Goal: Complete application form

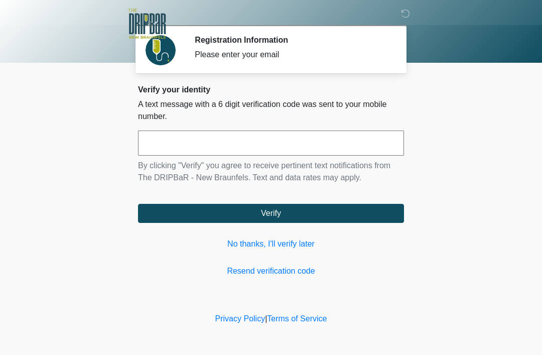
click at [356, 262] on div "Verify your identity A text message with a 6 digit verification code was sent t…" at bounding box center [271, 181] width 266 height 192
click at [274, 243] on link "No thanks, I'll verify later" at bounding box center [271, 244] width 266 height 12
click at [273, 243] on link "No thanks, I'll verify later" at bounding box center [271, 244] width 266 height 12
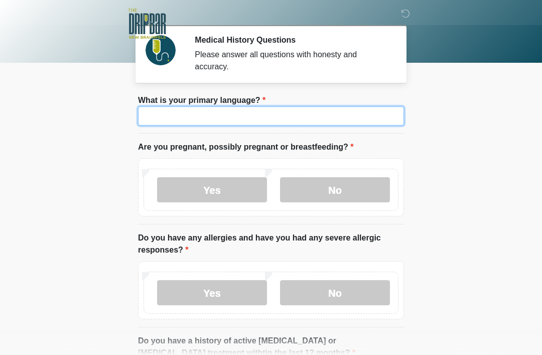
click at [332, 125] on input "What is your primary language?" at bounding box center [271, 115] width 266 height 19
type input "*******"
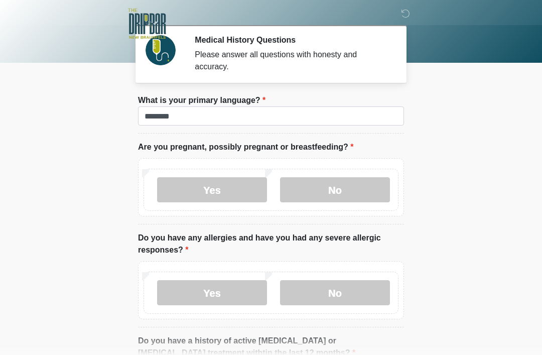
click at [373, 188] on label "No" at bounding box center [335, 189] width 110 height 25
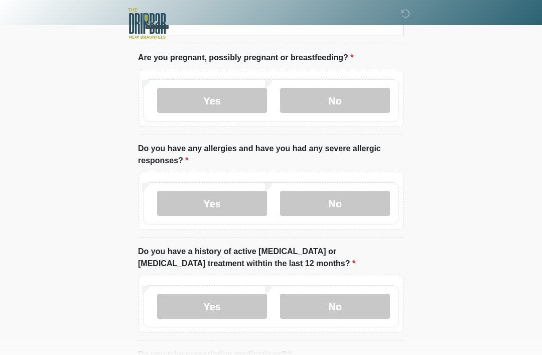
scroll to position [90, 0]
click at [370, 202] on label "No" at bounding box center [335, 202] width 110 height 25
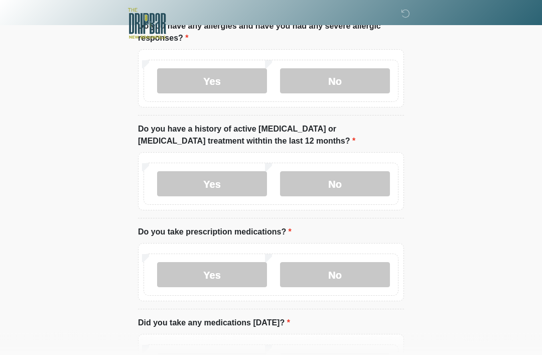
scroll to position [213, 0]
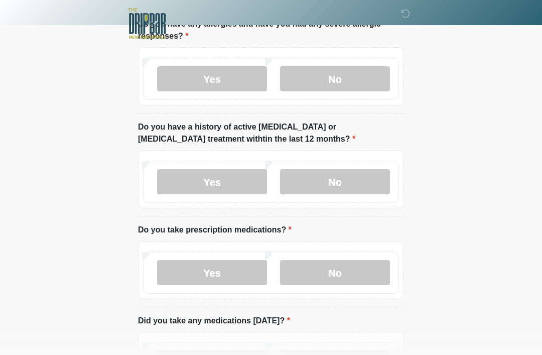
click at [373, 186] on label "No" at bounding box center [335, 182] width 110 height 25
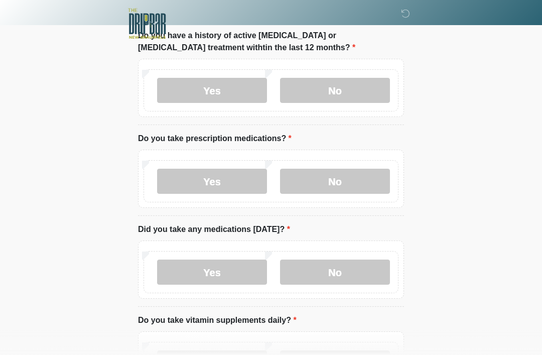
scroll to position [306, 0]
click at [349, 192] on label "No" at bounding box center [335, 180] width 110 height 25
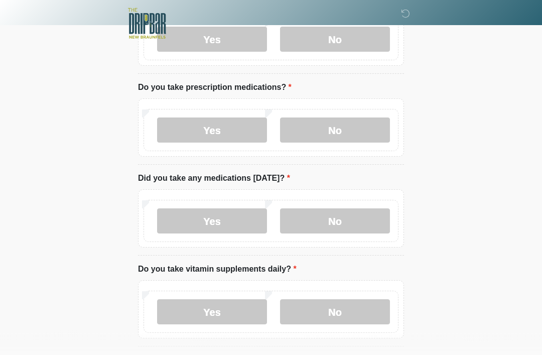
click at [354, 221] on label "No" at bounding box center [335, 221] width 110 height 25
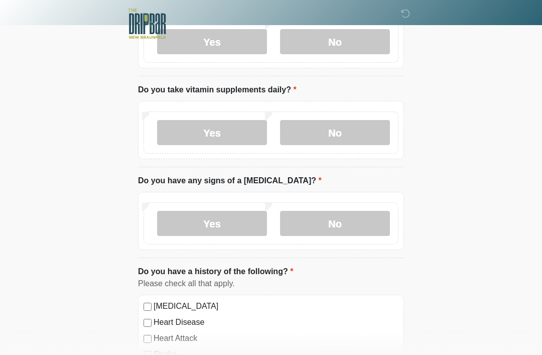
scroll to position [539, 0]
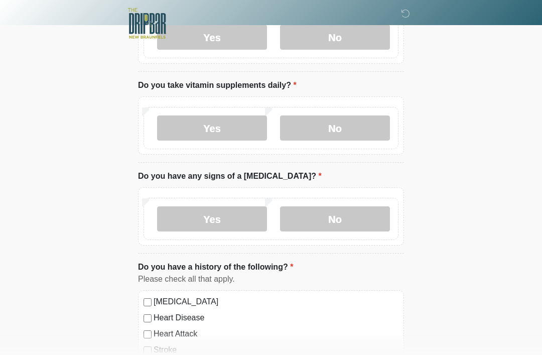
click at [222, 136] on label "Yes" at bounding box center [212, 128] width 110 height 25
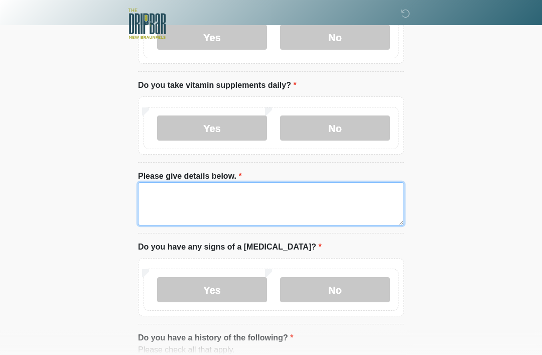
click at [275, 182] on textarea "Please give details below." at bounding box center [271, 203] width 266 height 43
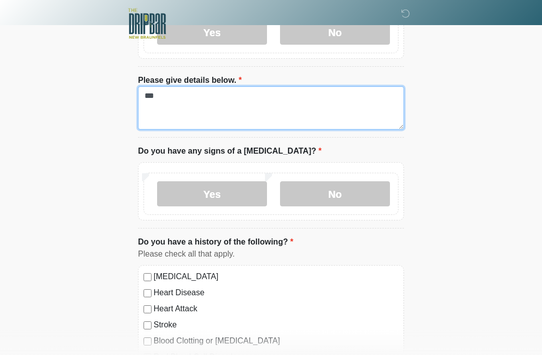
type textarea "***"
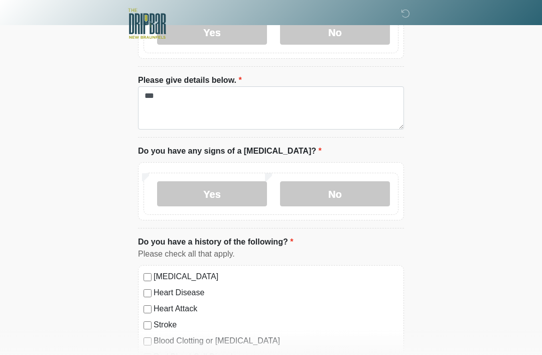
click at [361, 189] on label "No" at bounding box center [335, 193] width 110 height 25
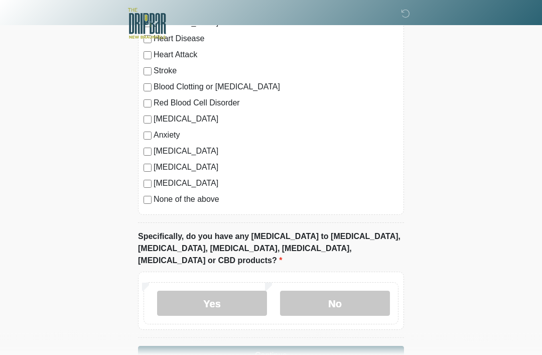
scroll to position [907, 0]
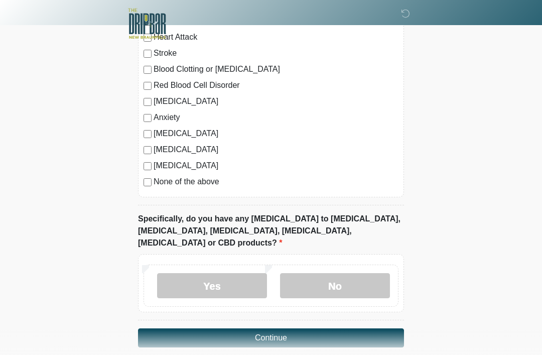
click at [344, 273] on label "No" at bounding box center [335, 285] width 110 height 25
click at [357, 328] on button "Continue" at bounding box center [271, 337] width 266 height 19
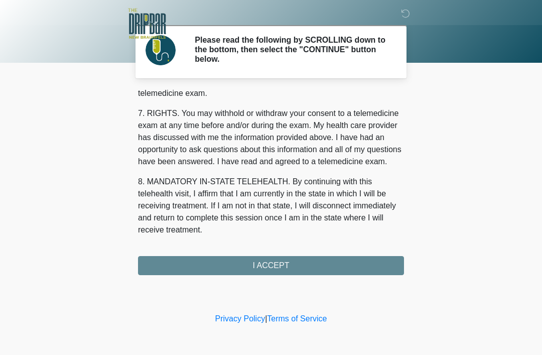
scroll to position [440, 0]
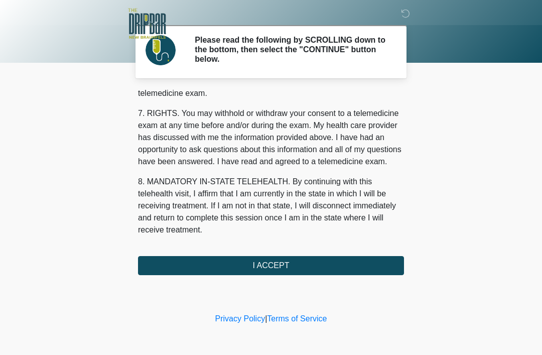
click at [372, 261] on button "I ACCEPT" at bounding box center [271, 265] width 266 height 19
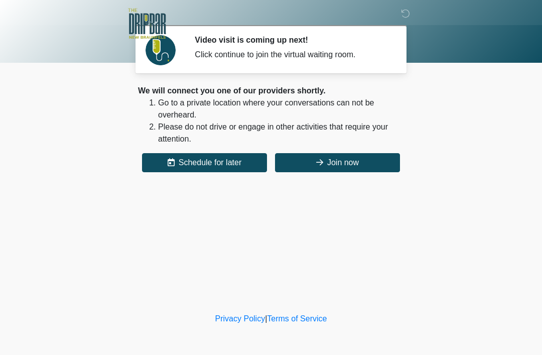
click at [351, 155] on button "Join now" at bounding box center [337, 162] width 125 height 19
